Goal: Find specific page/section: Find specific page/section

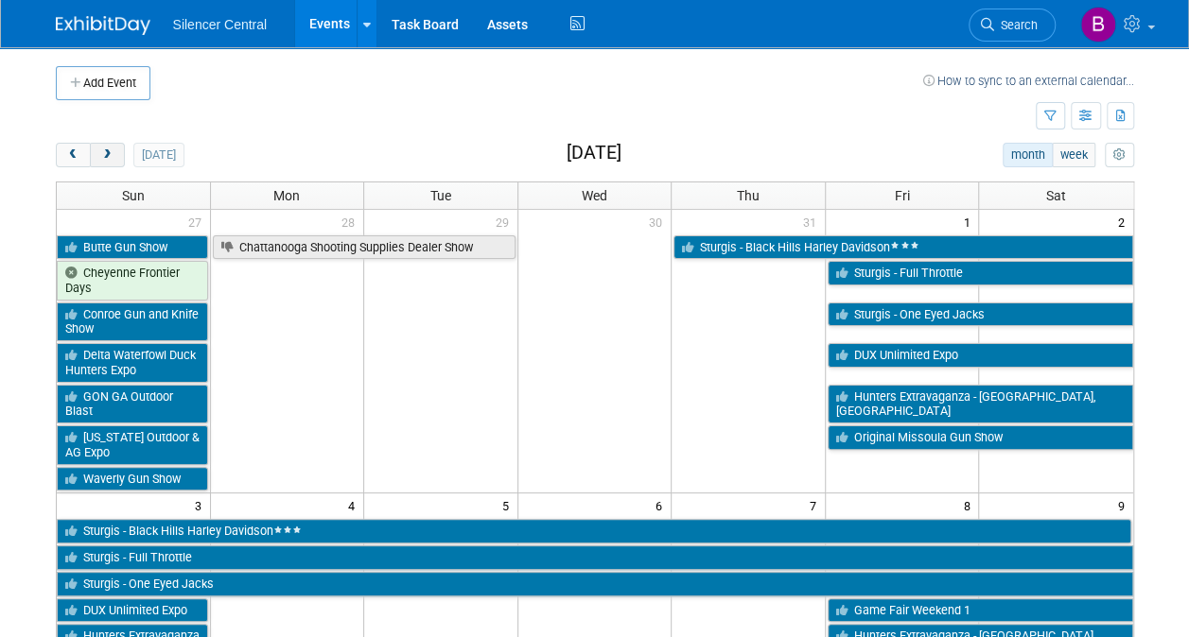
click at [109, 151] on span "next" at bounding box center [107, 155] width 14 height 12
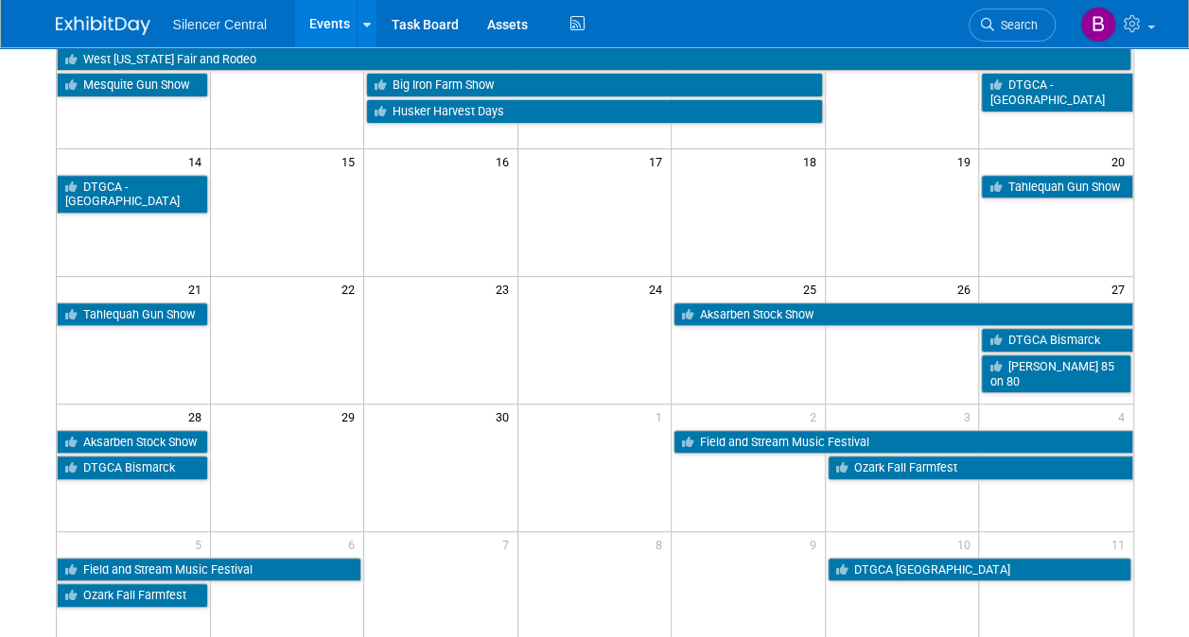
scroll to position [316, 0]
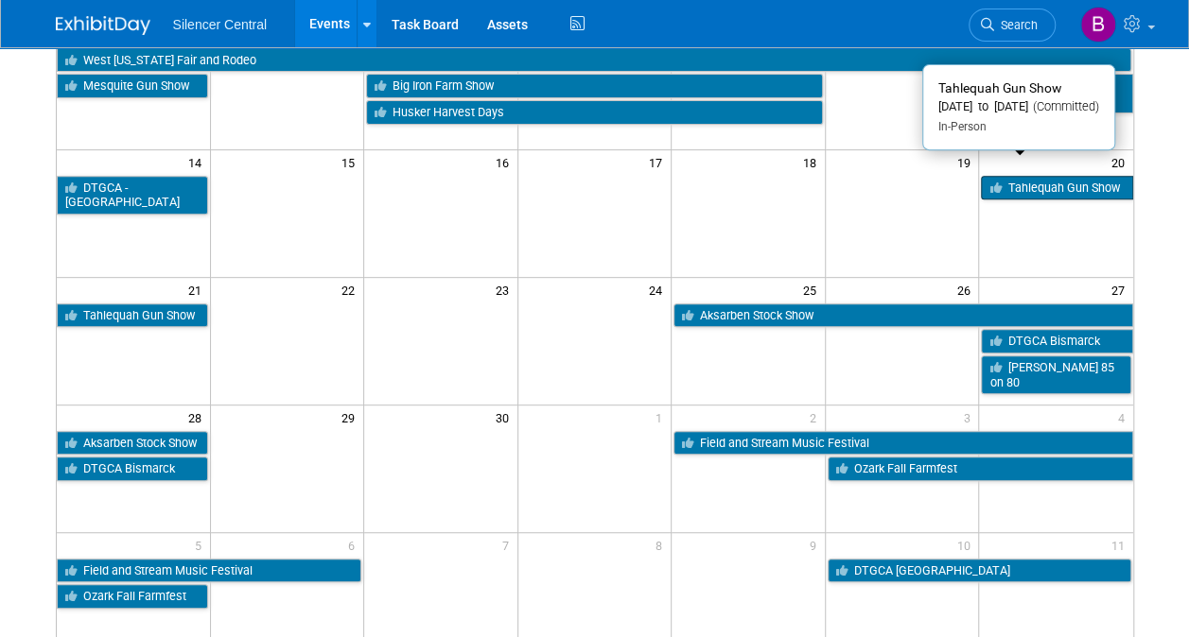
click at [1035, 176] on link "Tahlequah Gun Show" at bounding box center [1056, 188] width 151 height 25
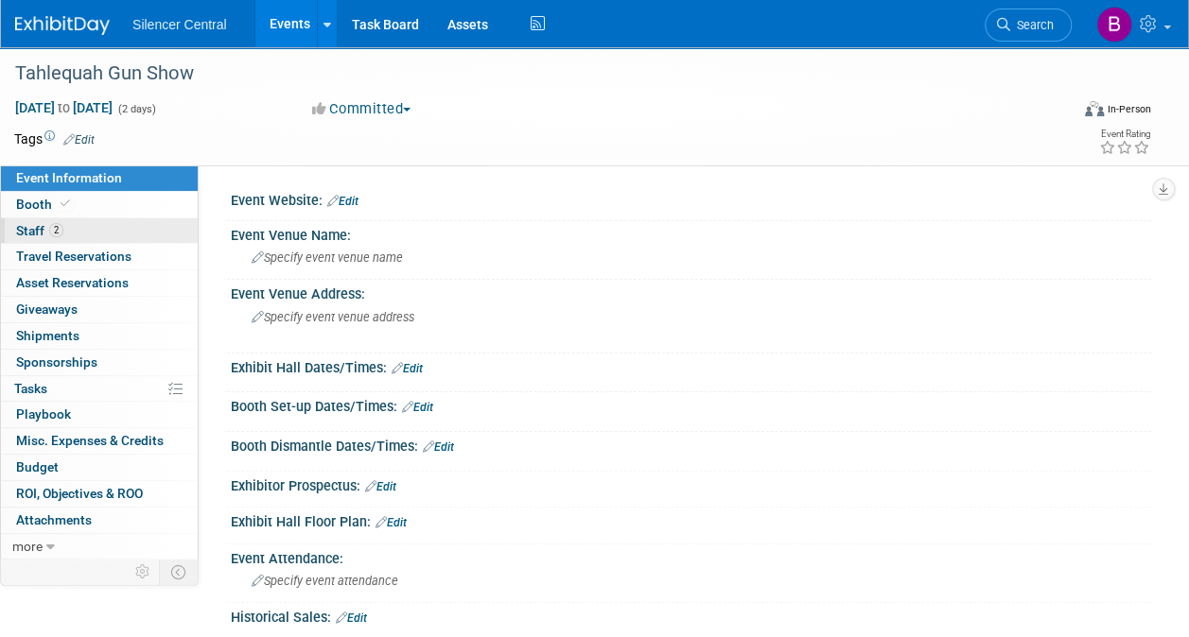
click at [103, 231] on link "2 Staff 2" at bounding box center [99, 231] width 197 height 26
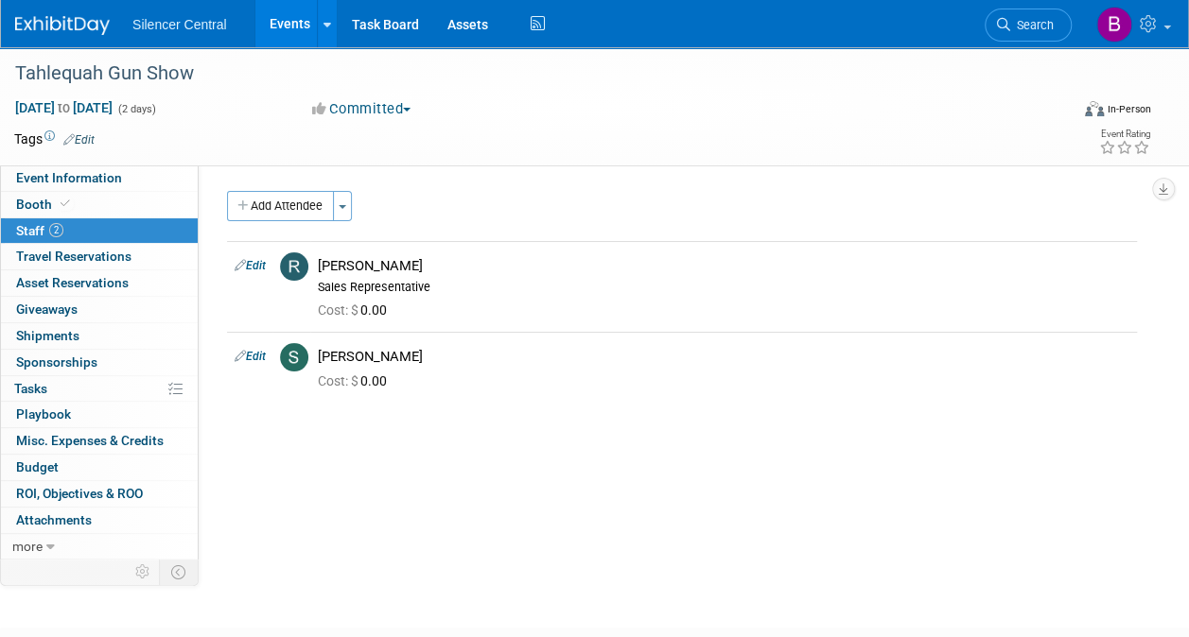
click at [55, 25] on img at bounding box center [62, 25] width 95 height 19
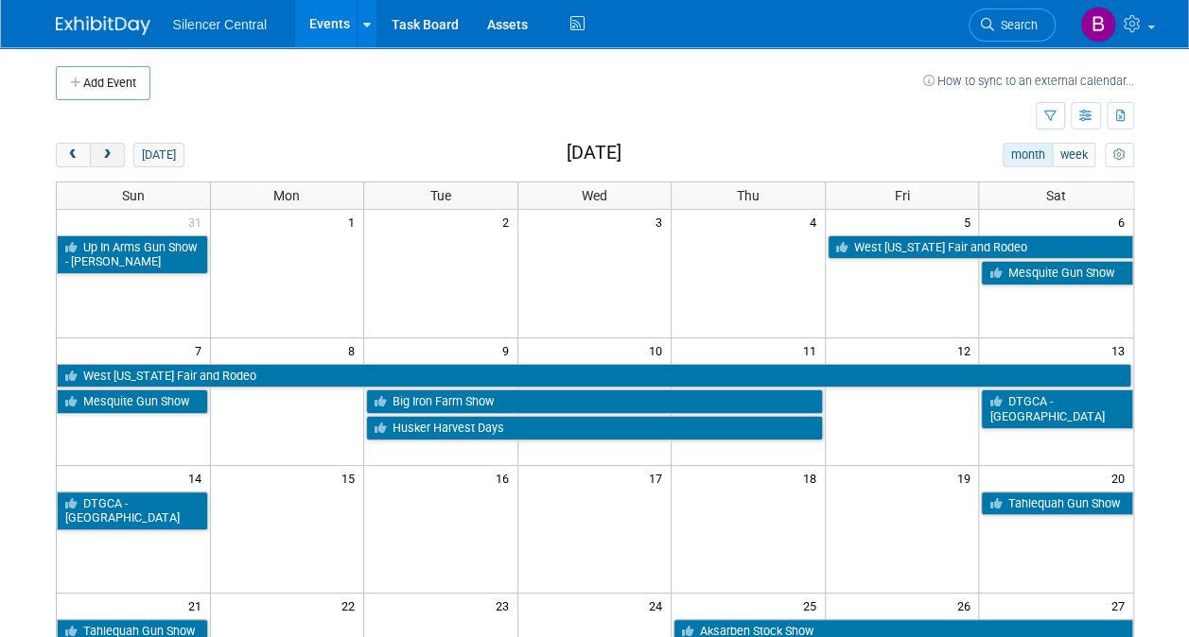
click at [110, 159] on span "next" at bounding box center [107, 155] width 14 height 12
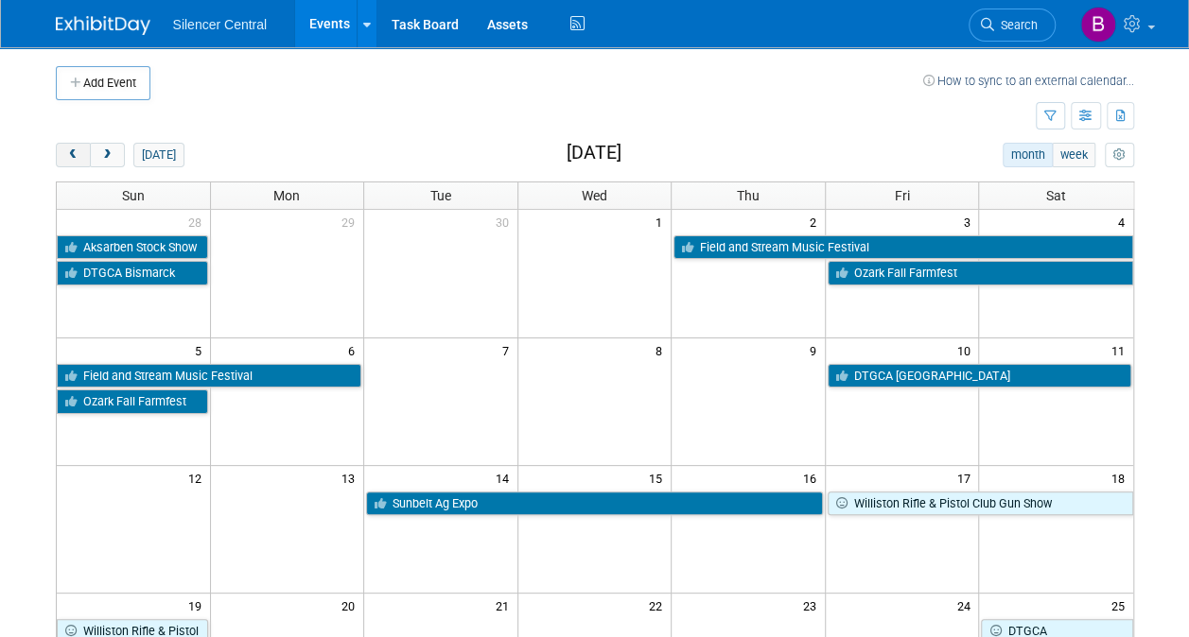
click at [77, 156] on span "prev" at bounding box center [73, 155] width 14 height 12
